Goal: Task Accomplishment & Management: Complete application form

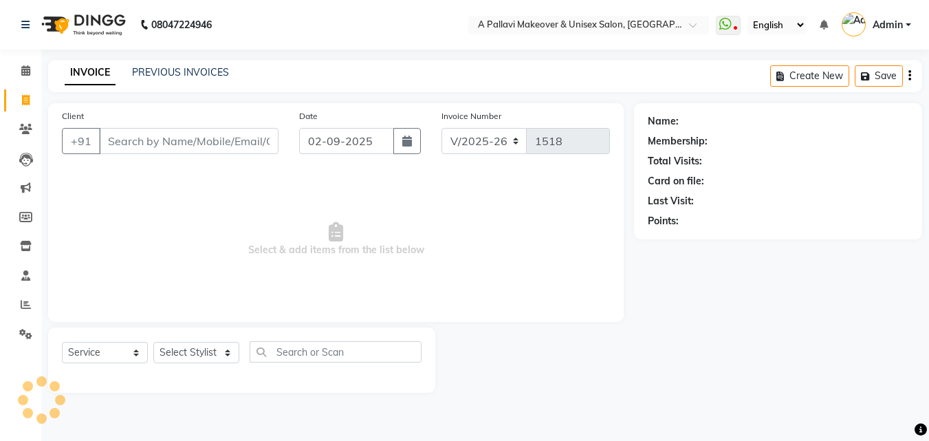
select select "3573"
select select "service"
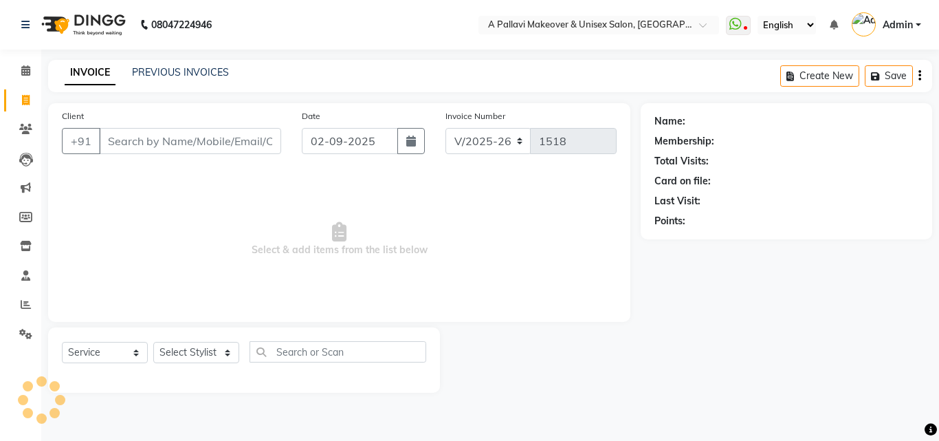
click at [97, 75] on link "INVOICE" at bounding box center [90, 72] width 51 height 25
click at [135, 143] on input "Client" at bounding box center [190, 141] width 182 height 26
click at [128, 141] on input "Client" at bounding box center [190, 141] width 182 height 26
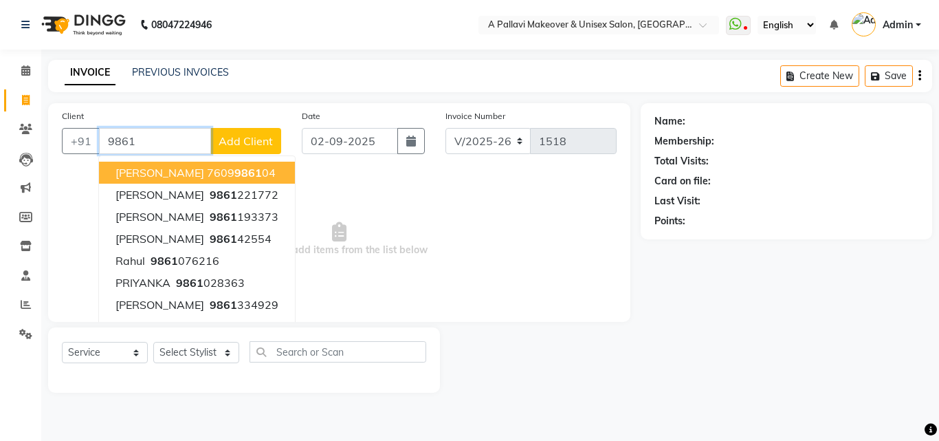
click at [142, 140] on input "9861" at bounding box center [155, 141] width 112 height 26
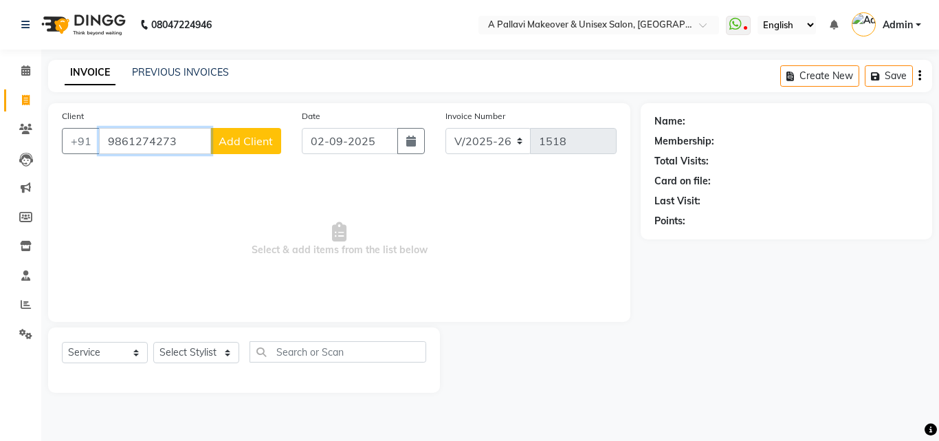
type input "9861274273"
click at [259, 148] on button "Add Client" at bounding box center [245, 141] width 71 height 26
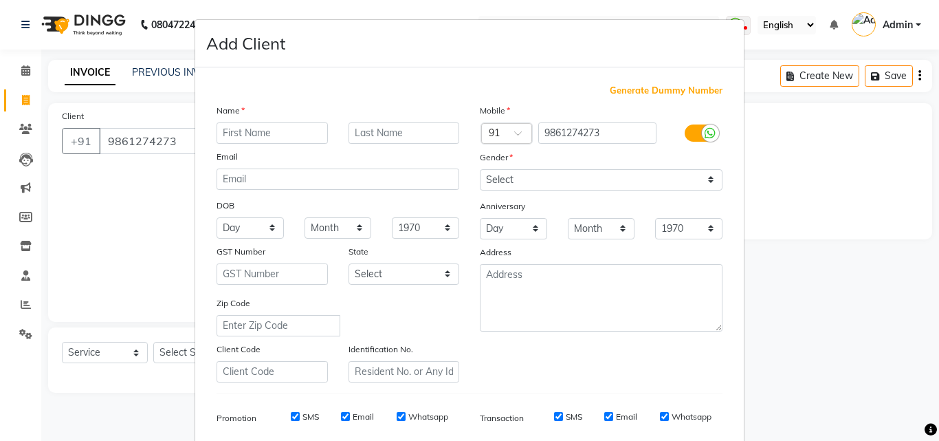
click at [232, 131] on input "text" at bounding box center [272, 132] width 111 height 21
type input "suresh"
click at [379, 134] on input "text" at bounding box center [403, 132] width 111 height 21
type input "sahoo"
click at [511, 177] on select "Select [DEMOGRAPHIC_DATA] [DEMOGRAPHIC_DATA] Other Prefer Not To Say" at bounding box center [601, 179] width 243 height 21
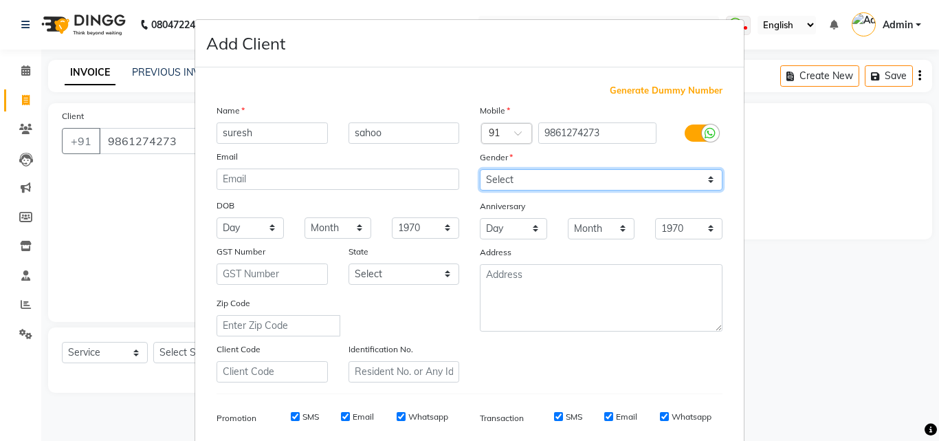
select select "[DEMOGRAPHIC_DATA]"
click at [480, 169] on select "Select [DEMOGRAPHIC_DATA] [DEMOGRAPHIC_DATA] Other Prefer Not To Say" at bounding box center [601, 179] width 243 height 21
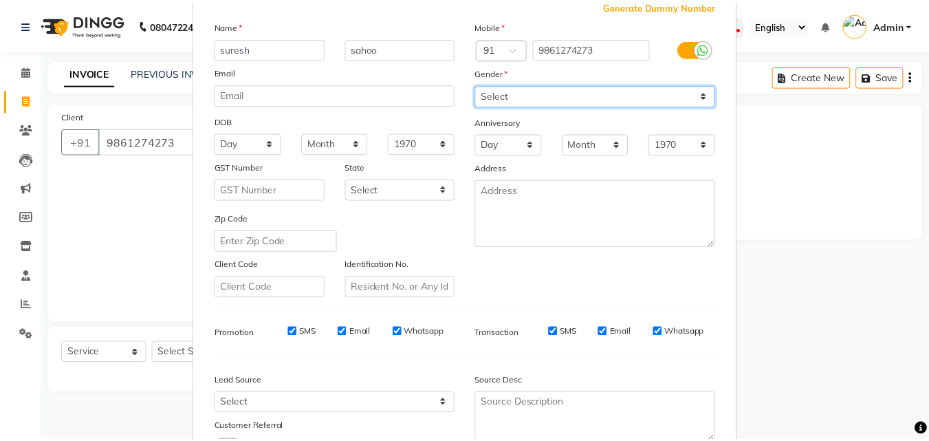
scroll to position [194, 0]
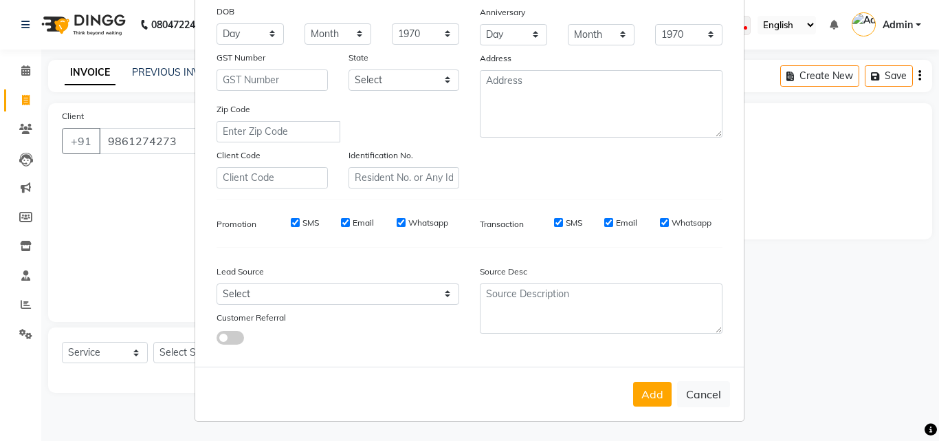
click at [646, 390] on button "Add" at bounding box center [652, 393] width 38 height 25
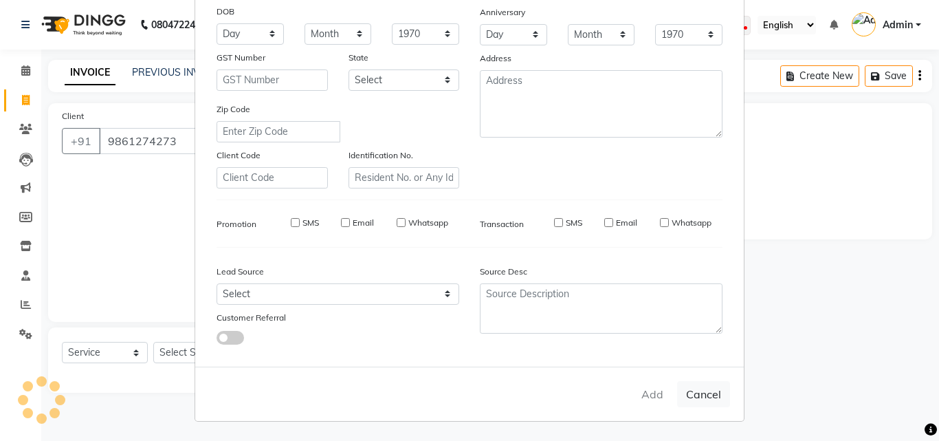
select select
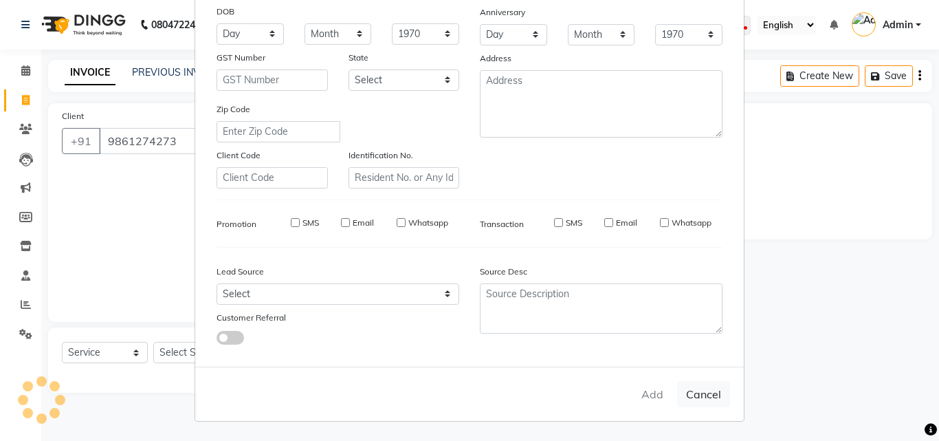
select select
checkbox input "false"
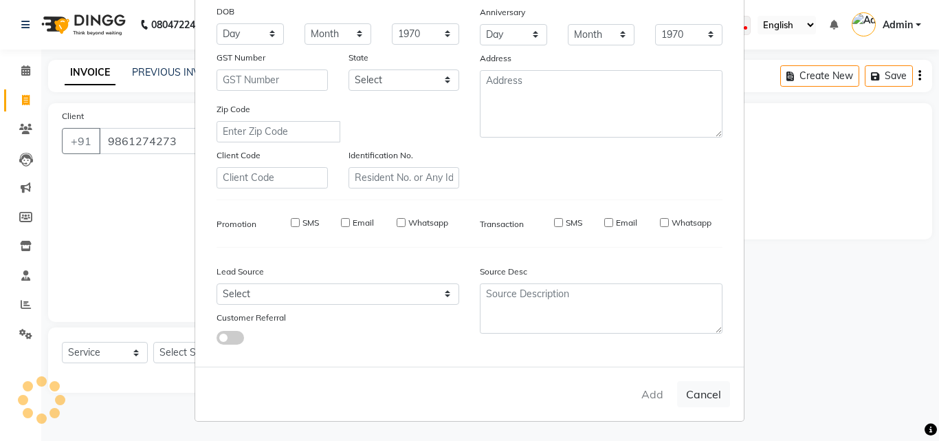
checkbox input "false"
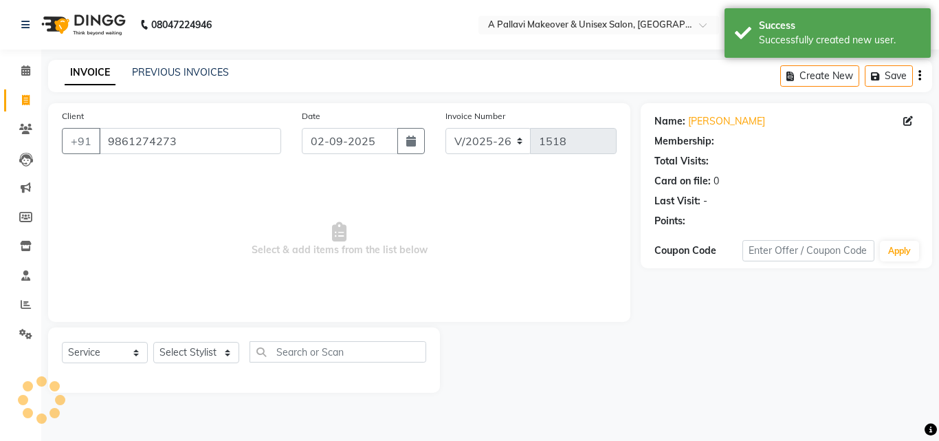
select select "1: Object"
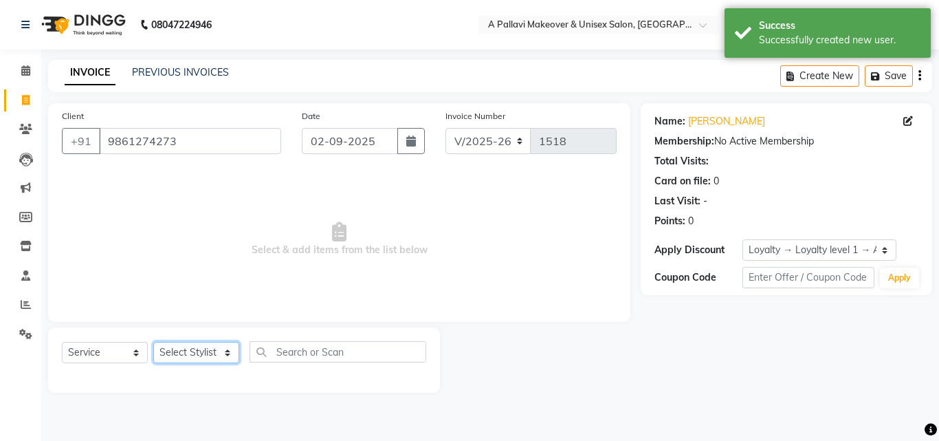
drag, startPoint x: 179, startPoint y: 354, endPoint x: 186, endPoint y: 342, distance: 14.2
click at [179, 354] on select "Select Stylist [PERSON_NAME] A PALLAVI Archana [PERSON_NAME] [PERSON_NAME] [PER…" at bounding box center [196, 352] width 86 height 21
select select "19462"
click at [153, 342] on select "Select Stylist [PERSON_NAME] A PALLAVI Archana [PERSON_NAME] [PERSON_NAME] [PER…" at bounding box center [196, 352] width 86 height 21
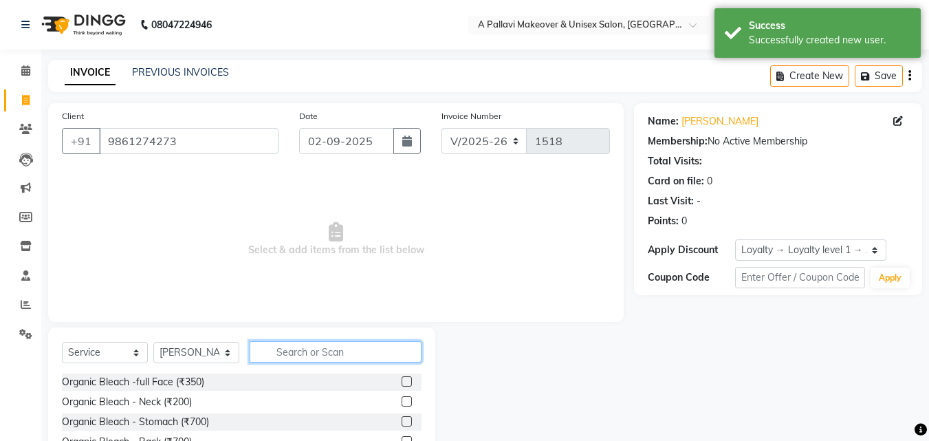
click at [324, 351] on input "text" at bounding box center [336, 351] width 172 height 21
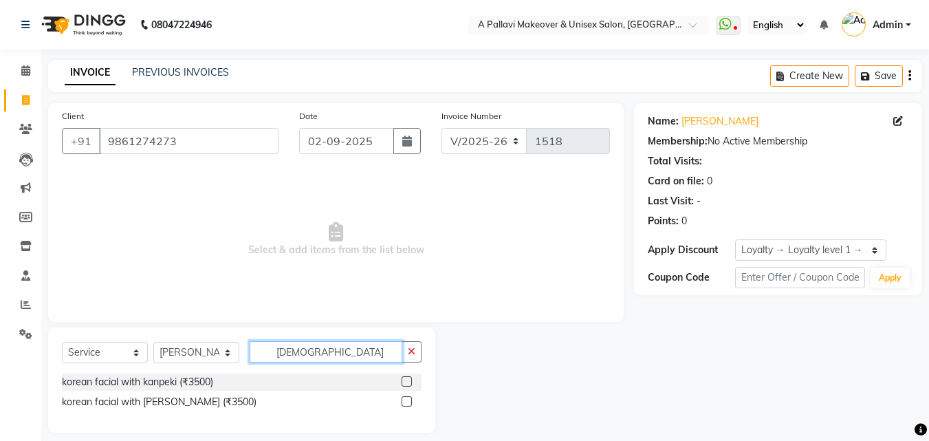
type input "[DEMOGRAPHIC_DATA]"
click at [408, 402] on label at bounding box center [406, 401] width 10 height 10
click at [408, 402] on input "checkbox" at bounding box center [405, 401] width 9 height 9
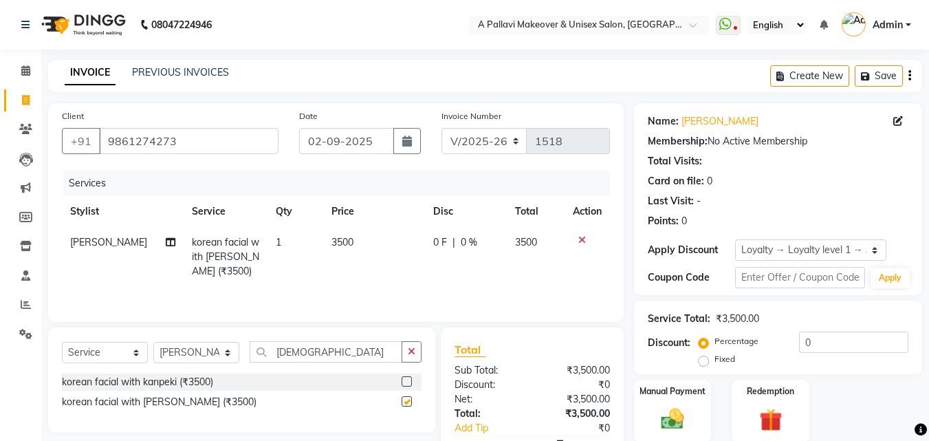
checkbox input "false"
click at [338, 243] on span "3500" at bounding box center [342, 242] width 22 height 12
select select "19462"
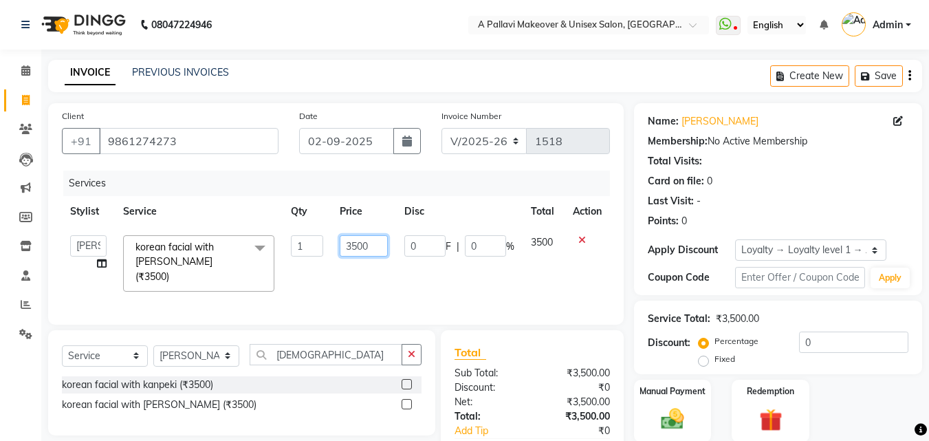
click at [357, 243] on input "3500" at bounding box center [363, 245] width 47 height 21
type input "4000"
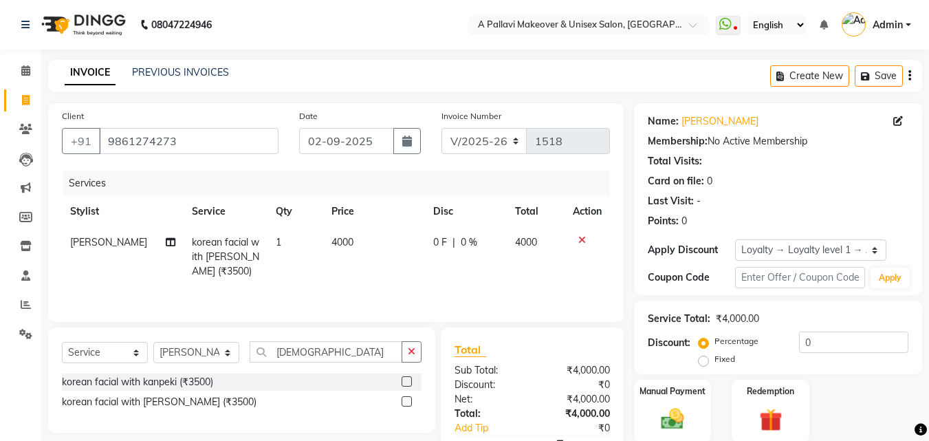
click at [308, 278] on td "1" at bounding box center [295, 257] width 56 height 60
select select "19462"
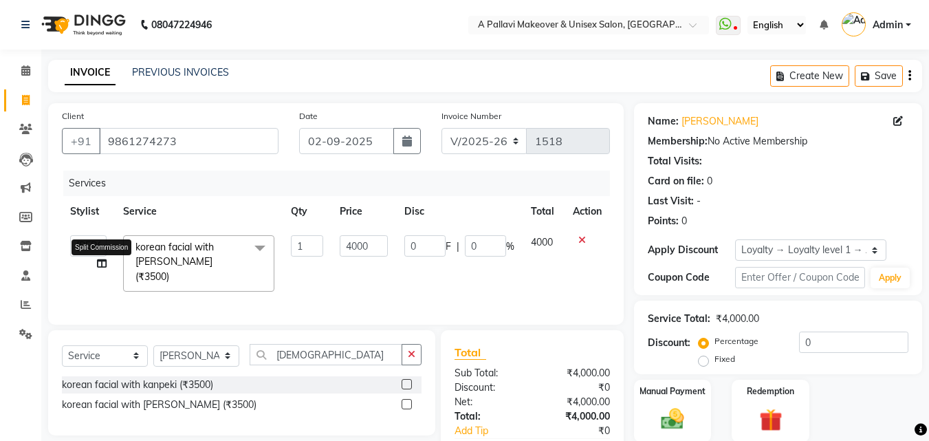
click at [100, 264] on icon at bounding box center [102, 263] width 10 height 10
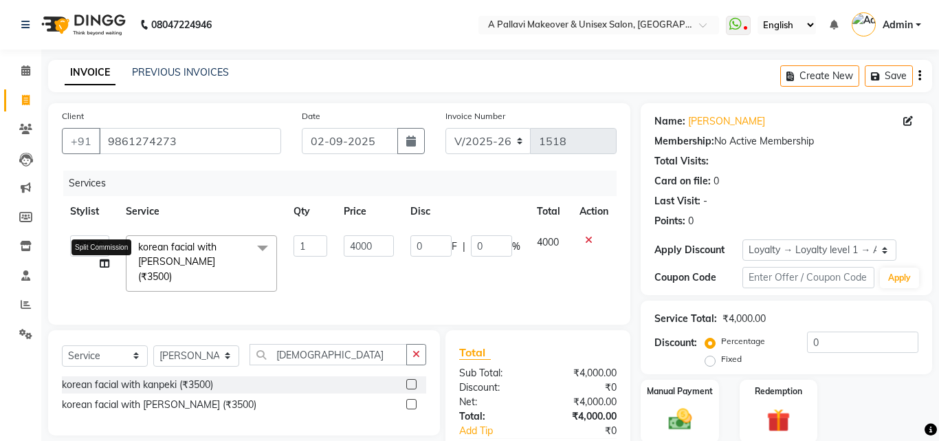
select select "19462"
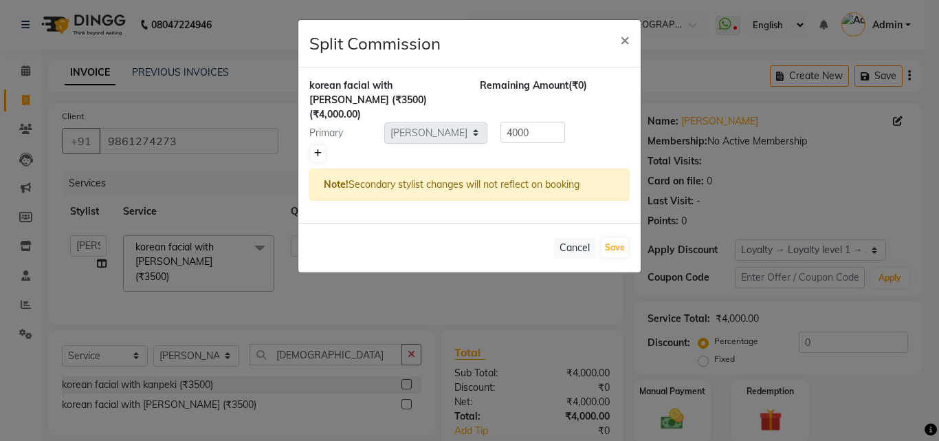
click at [318, 149] on icon at bounding box center [318, 153] width 8 height 8
type input "2000"
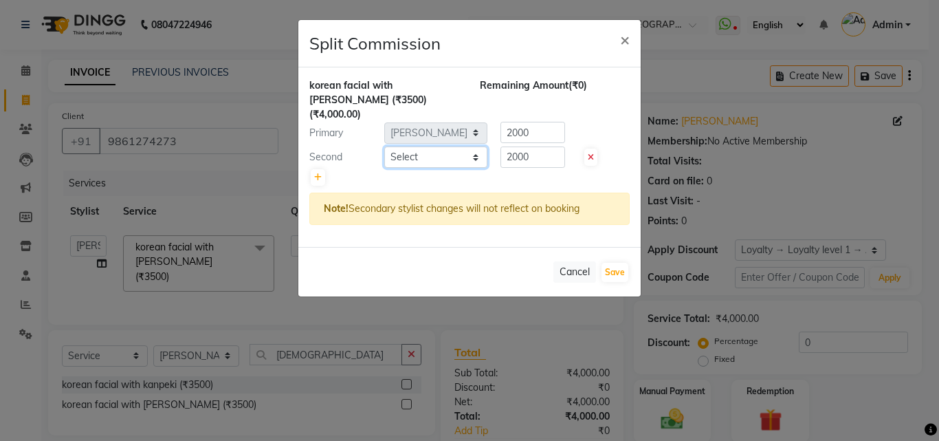
click at [424, 146] on select "Select [PERSON_NAME] A PALLAVI Archana [PERSON_NAME] [PERSON_NAME] [PERSON_NAME…" at bounding box center [435, 156] width 103 height 21
select select "64442"
click at [384, 146] on select "Select [PERSON_NAME] A PALLAVI Archana [PERSON_NAME] [PERSON_NAME] [PERSON_NAME…" at bounding box center [435, 156] width 103 height 21
click at [619, 263] on button "Save" at bounding box center [614, 272] width 27 height 19
select select "Select"
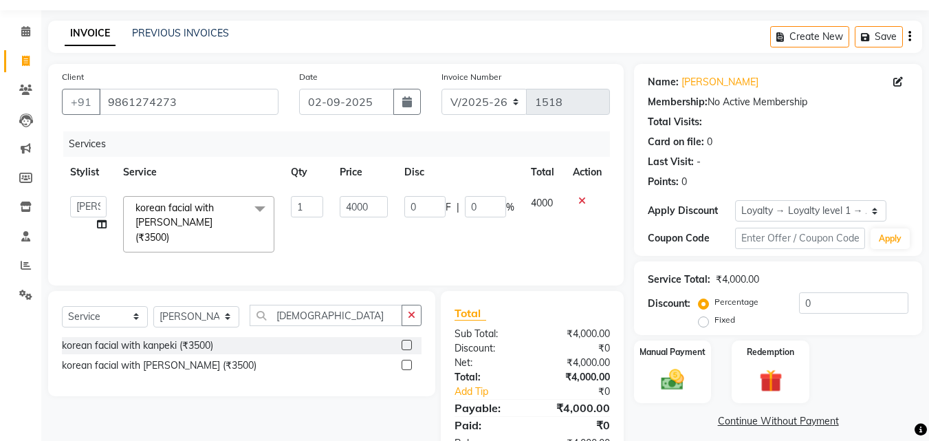
scroll to position [80, 0]
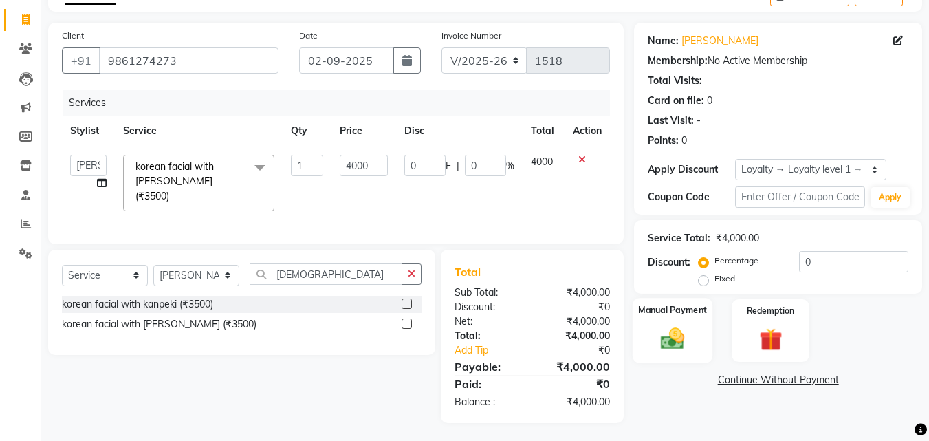
click at [691, 321] on div "Manual Payment" at bounding box center [672, 330] width 80 height 65
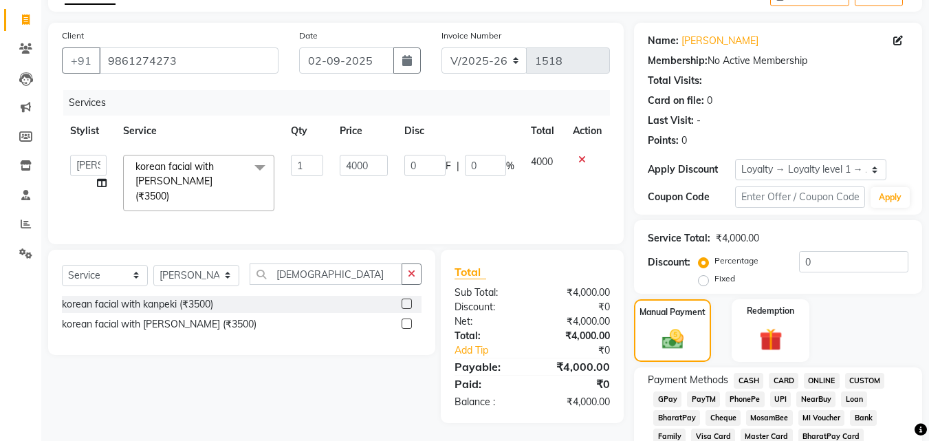
click at [829, 379] on span "ONLINE" at bounding box center [822, 381] width 36 height 16
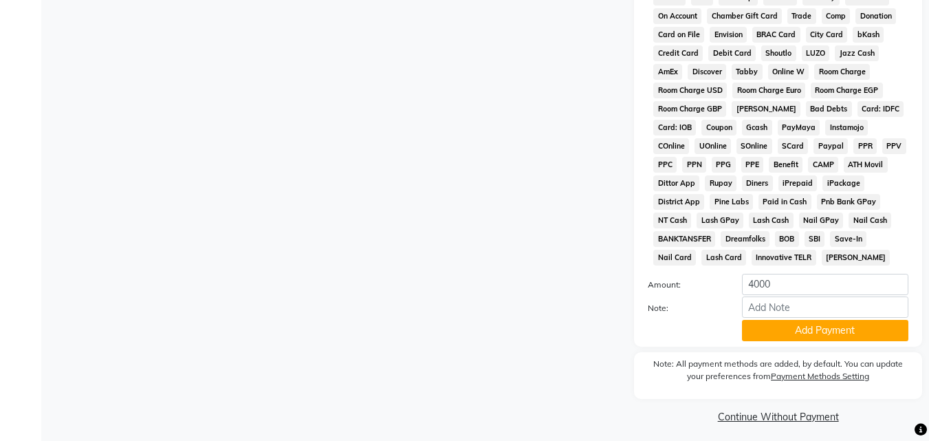
scroll to position [637, 0]
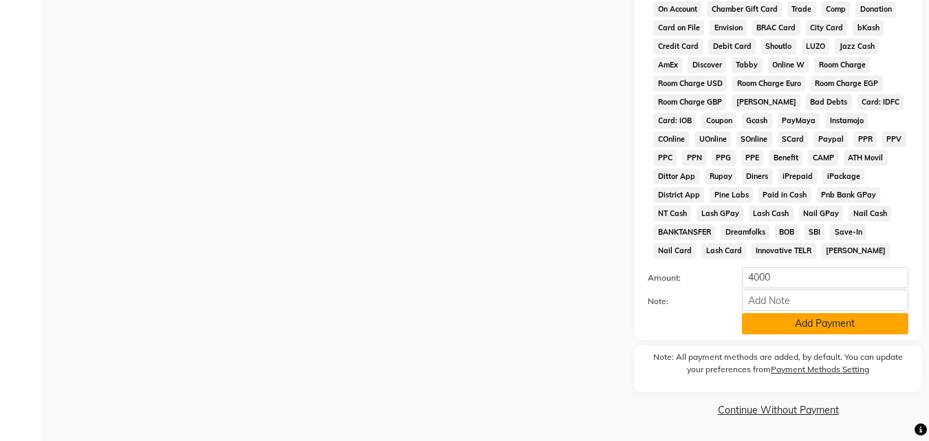
click at [809, 326] on button "Add Payment" at bounding box center [825, 323] width 166 height 21
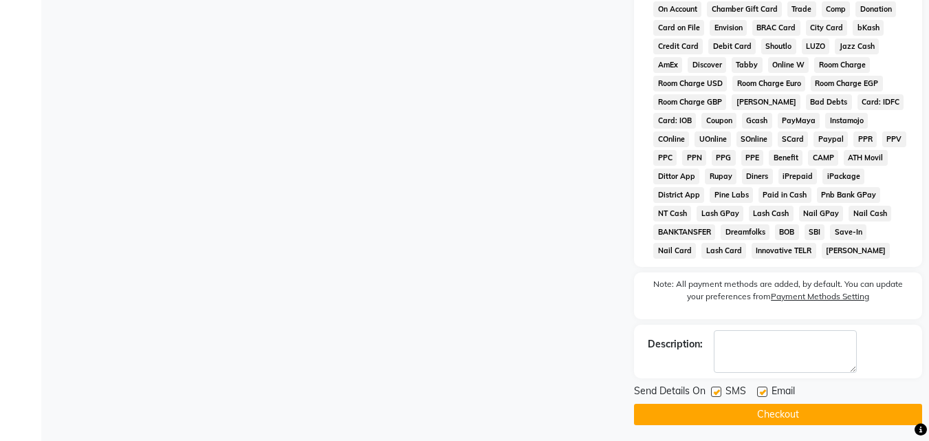
click at [784, 414] on button "Checkout" at bounding box center [778, 413] width 288 height 21
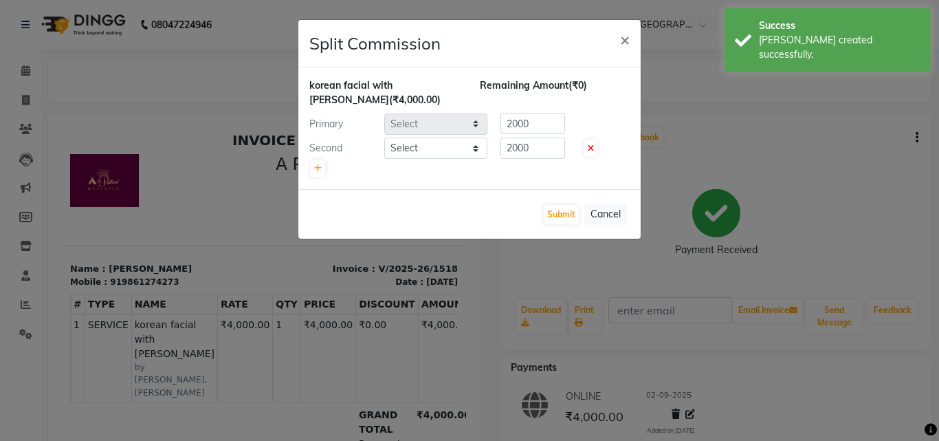
select select "19462"
select select "64442"
click at [559, 214] on button "Submit" at bounding box center [561, 214] width 35 height 19
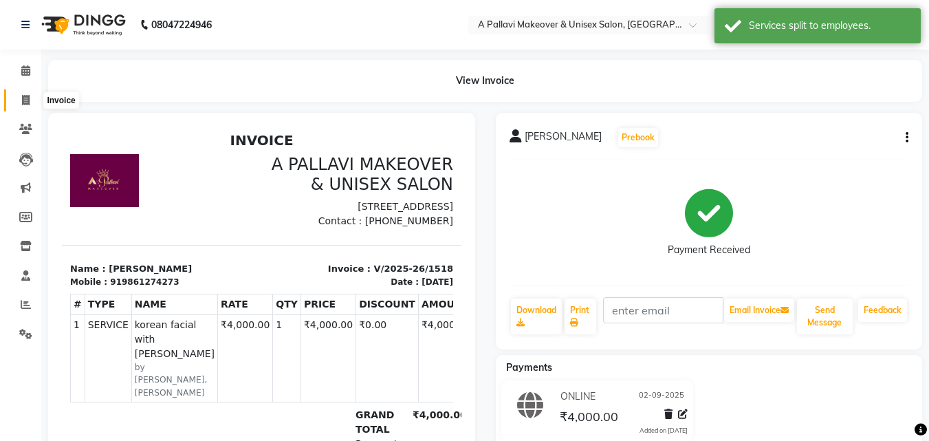
click at [25, 100] on icon at bounding box center [26, 100] width 8 height 10
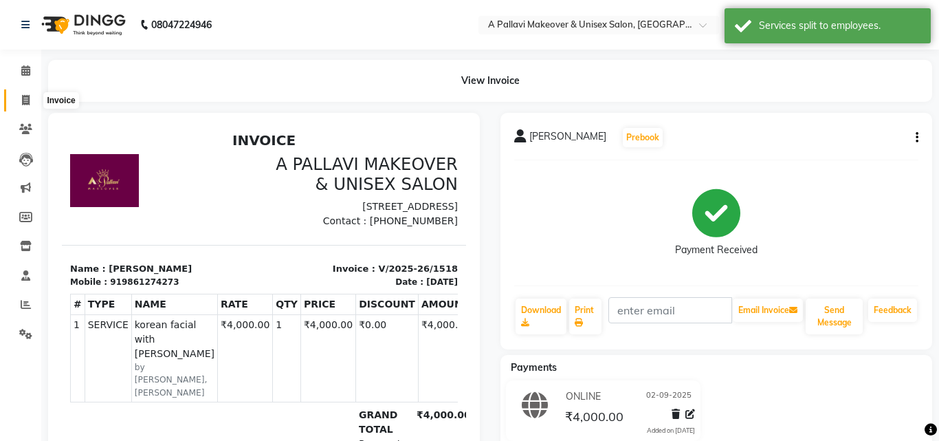
select select "3573"
select select "service"
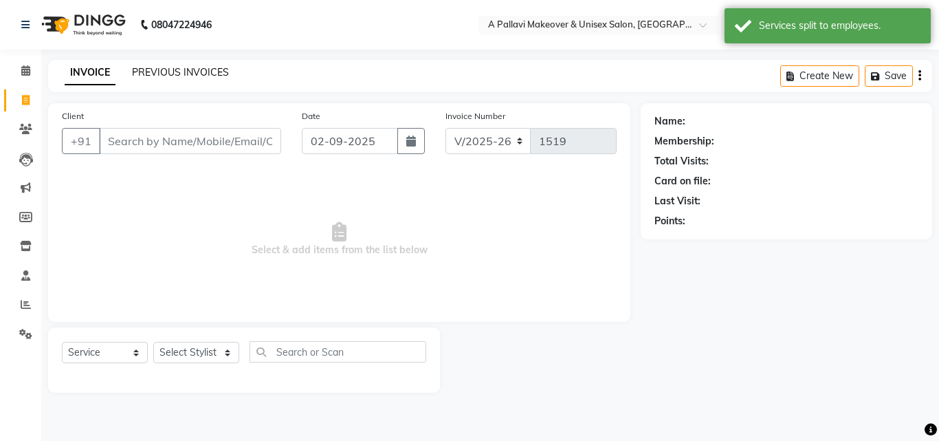
click at [170, 70] on link "PREVIOUS INVOICES" at bounding box center [180, 72] width 97 height 12
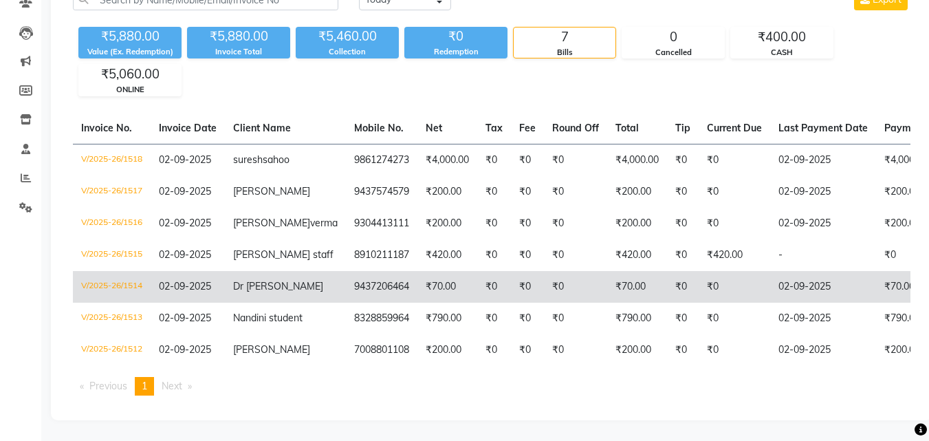
scroll to position [192, 0]
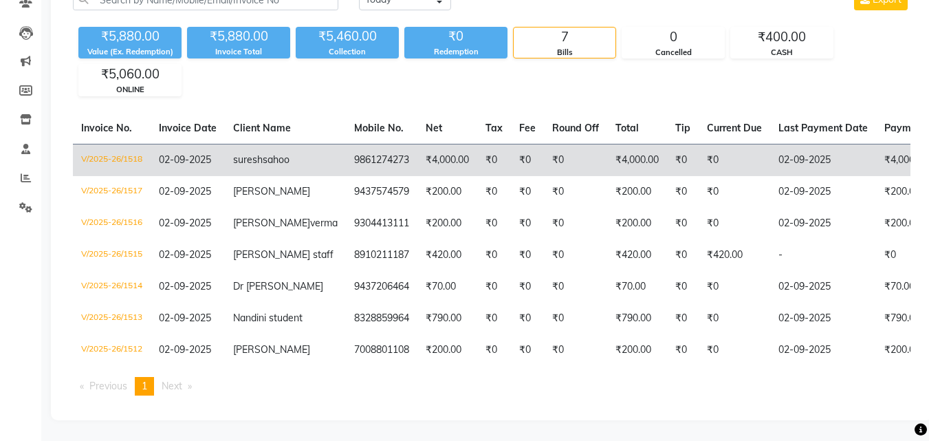
click at [346, 144] on td "9861274273" at bounding box center [381, 160] width 71 height 32
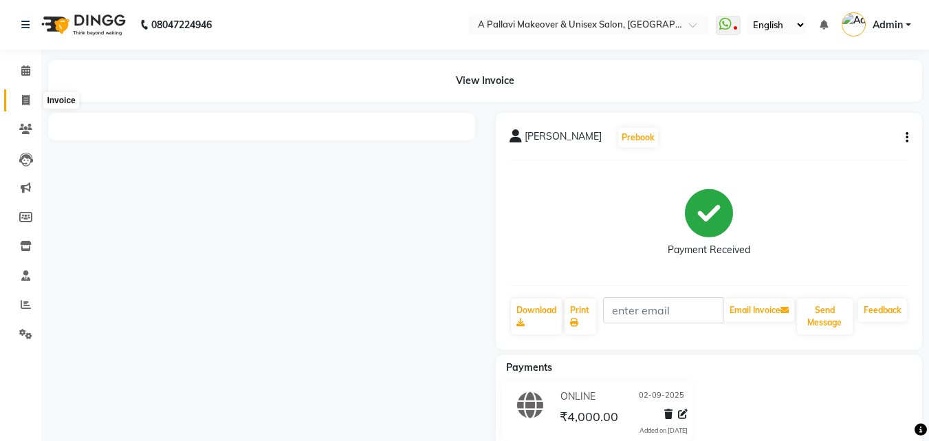
click at [27, 100] on icon at bounding box center [26, 100] width 8 height 10
select select "service"
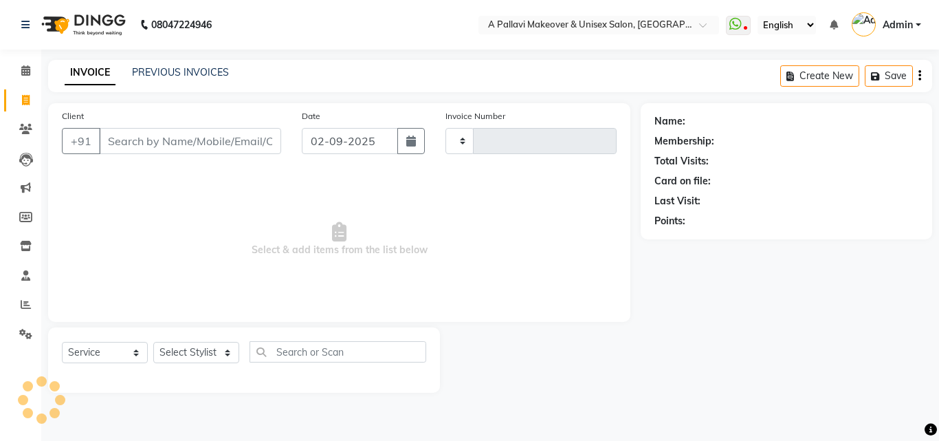
type input "1519"
select select "3573"
click at [155, 75] on link "PREVIOUS INVOICES" at bounding box center [180, 72] width 97 height 12
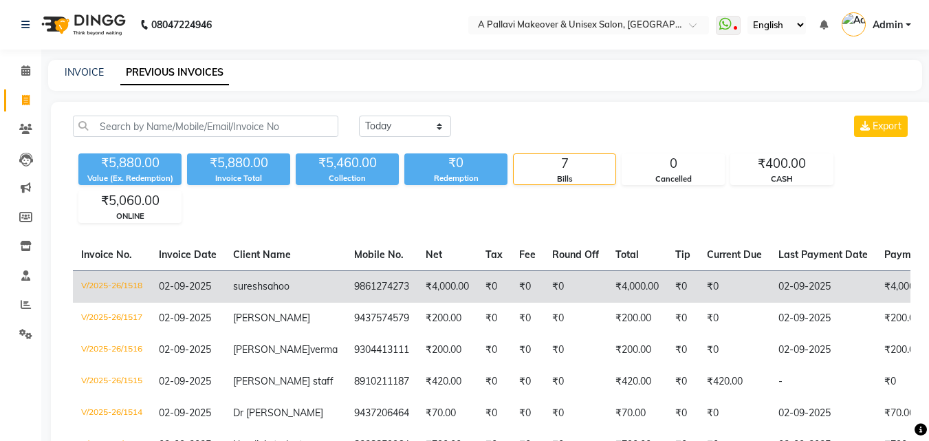
click at [236, 283] on span "suresh" at bounding box center [248, 286] width 30 height 12
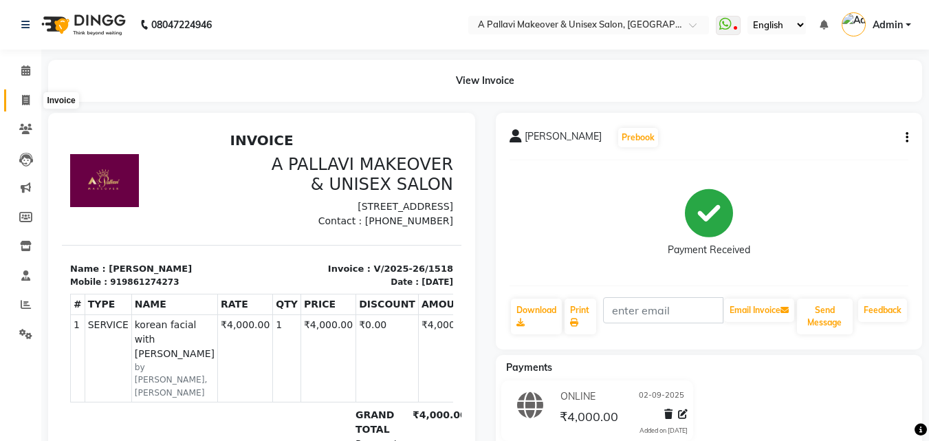
click at [30, 100] on span at bounding box center [26, 101] width 24 height 16
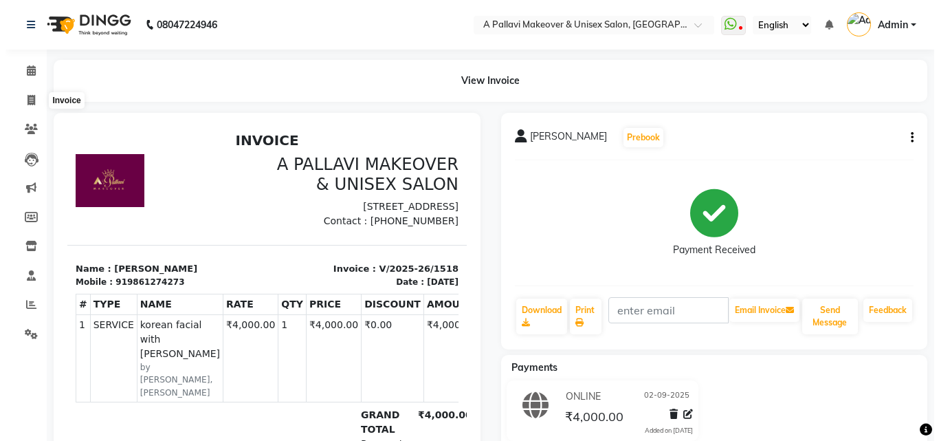
select select "service"
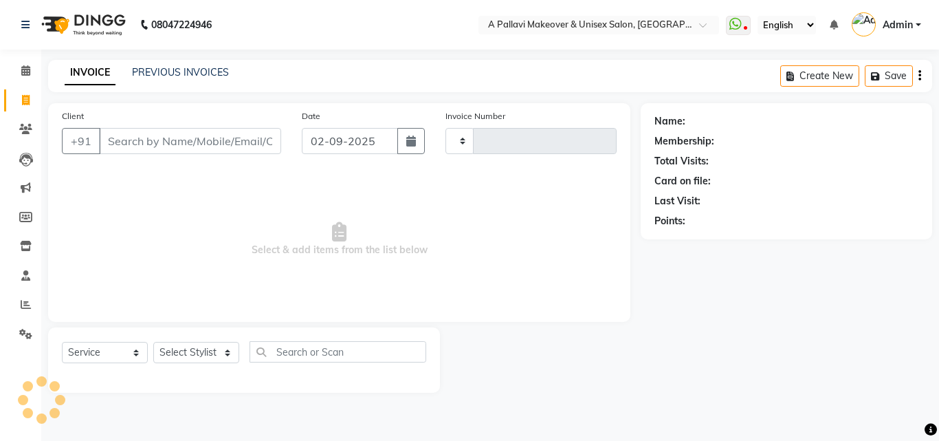
type input "1519"
select select "3573"
click at [166, 76] on link "PREVIOUS INVOICES" at bounding box center [180, 72] width 97 height 12
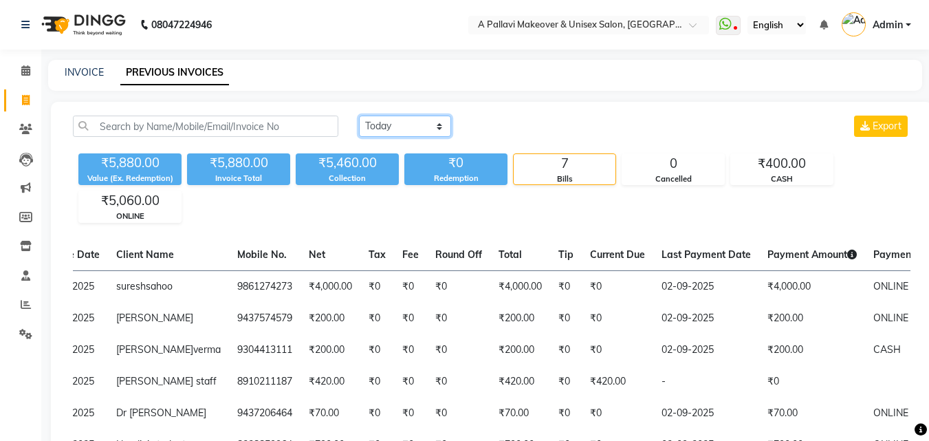
click at [388, 124] on select "Today Yesterday Custom Range" at bounding box center [405, 125] width 92 height 21
click at [359, 115] on select "Today Yesterday Custom Range" at bounding box center [405, 125] width 92 height 21
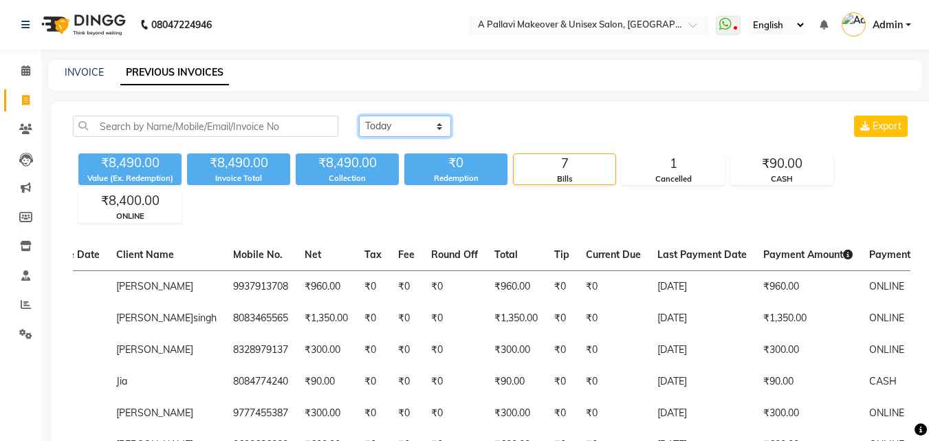
click at [421, 117] on select "Today Yesterday Custom Range" at bounding box center [405, 125] width 92 height 21
select select "today"
click at [359, 115] on select "Today Yesterday Custom Range" at bounding box center [405, 125] width 92 height 21
